Goal: Find specific page/section: Find specific page/section

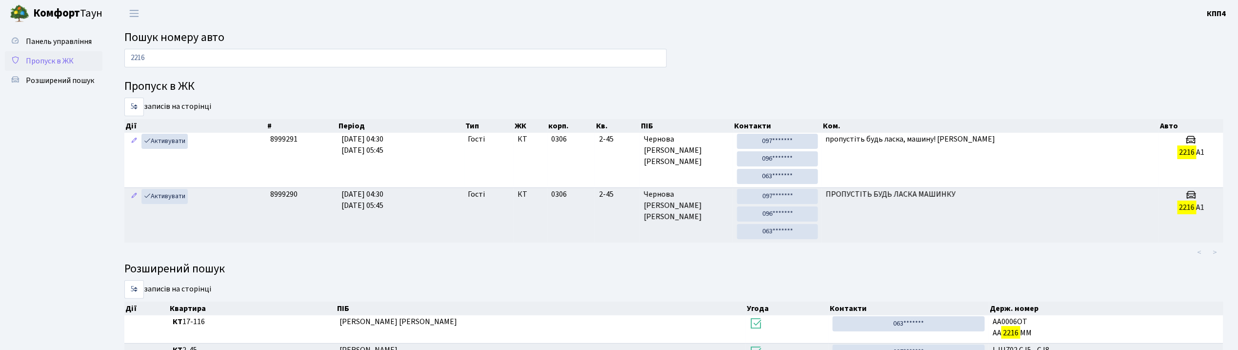
click at [50, 64] on span "Пропуск в ЖК" at bounding box center [50, 61] width 48 height 11
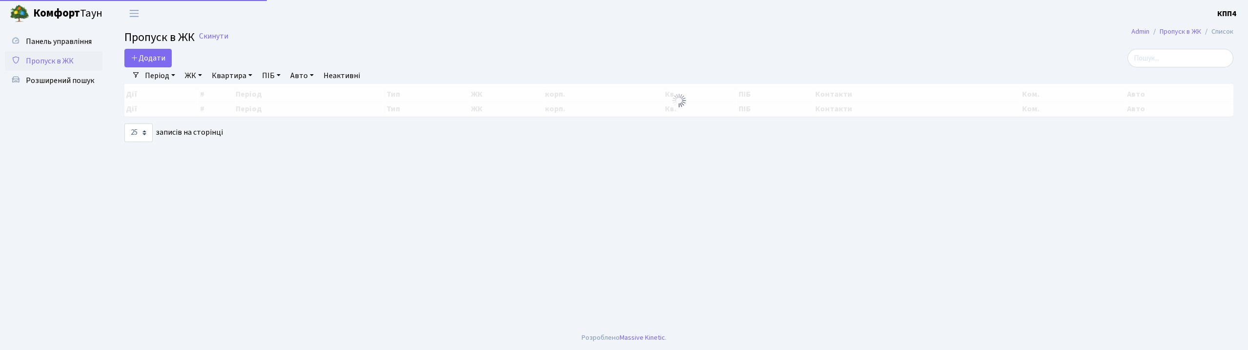
select select "25"
drag, startPoint x: 1216, startPoint y: 42, endPoint x: 1174, endPoint y: 57, distance: 45.4
click at [1213, 42] on h2 "Пропуск в ЖК Скинути" at bounding box center [678, 38] width 1109 height 14
click at [1173, 57] on input "search" at bounding box center [1181, 58] width 106 height 19
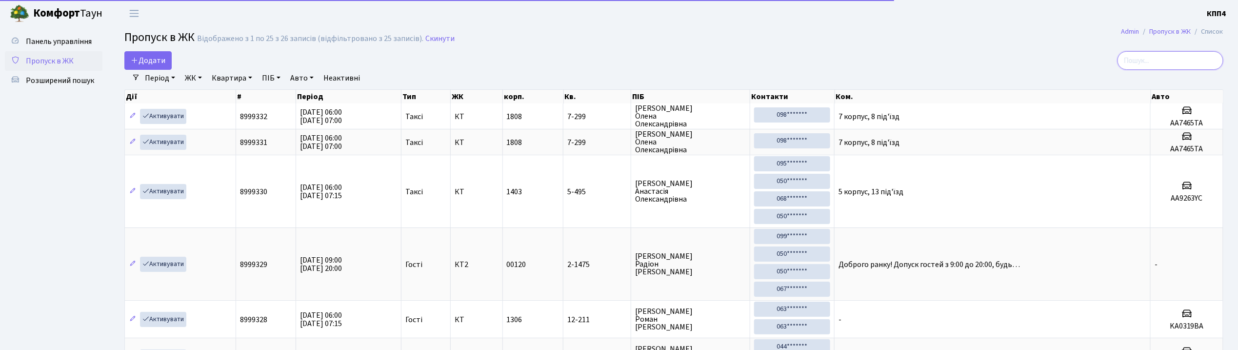
click at [1145, 61] on input "search" at bounding box center [1171, 60] width 106 height 19
